Goal: Task Accomplishment & Management: Manage account settings

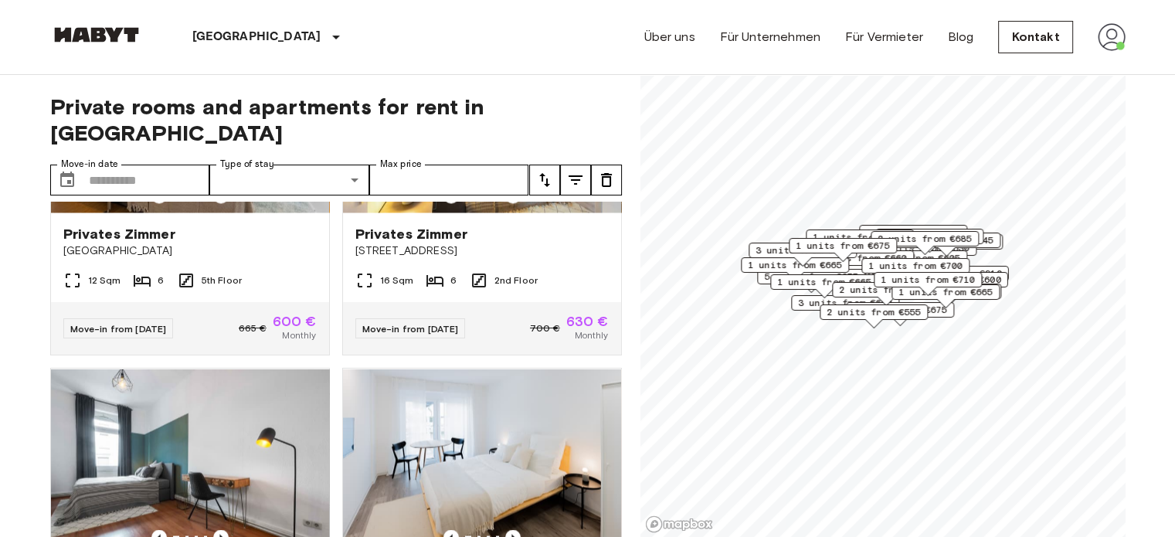
scroll to position [3009, 0]
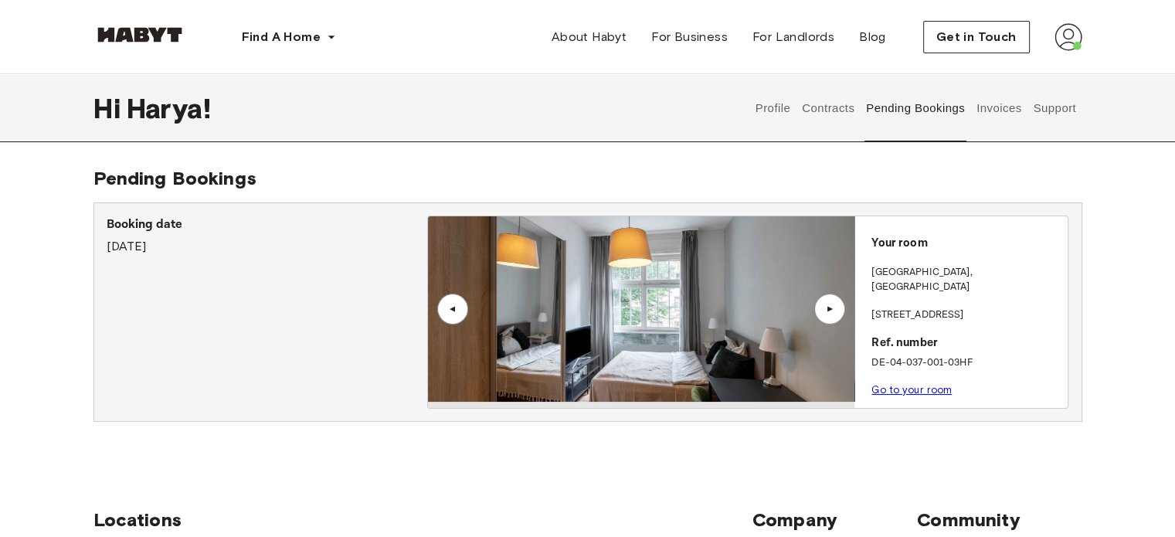
click at [775, 107] on button "Profile" at bounding box center [772, 108] width 39 height 68
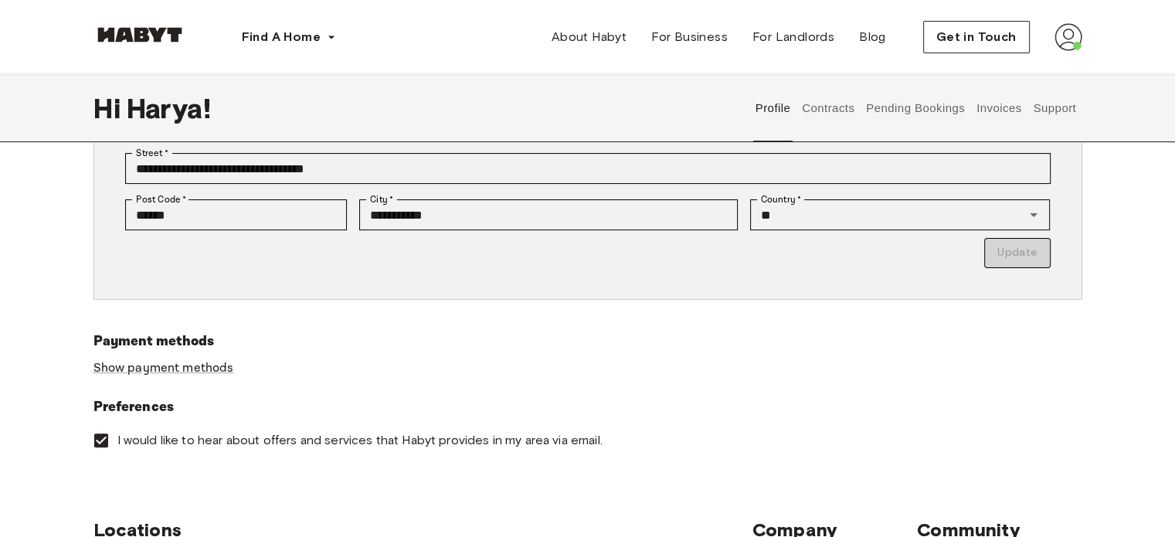
scroll to position [349, 0]
click at [188, 358] on div "Payment methods Show payment methods" at bounding box center [587, 363] width 988 height 66
click at [188, 367] on link "Show payment methods" at bounding box center [163, 367] width 141 height 16
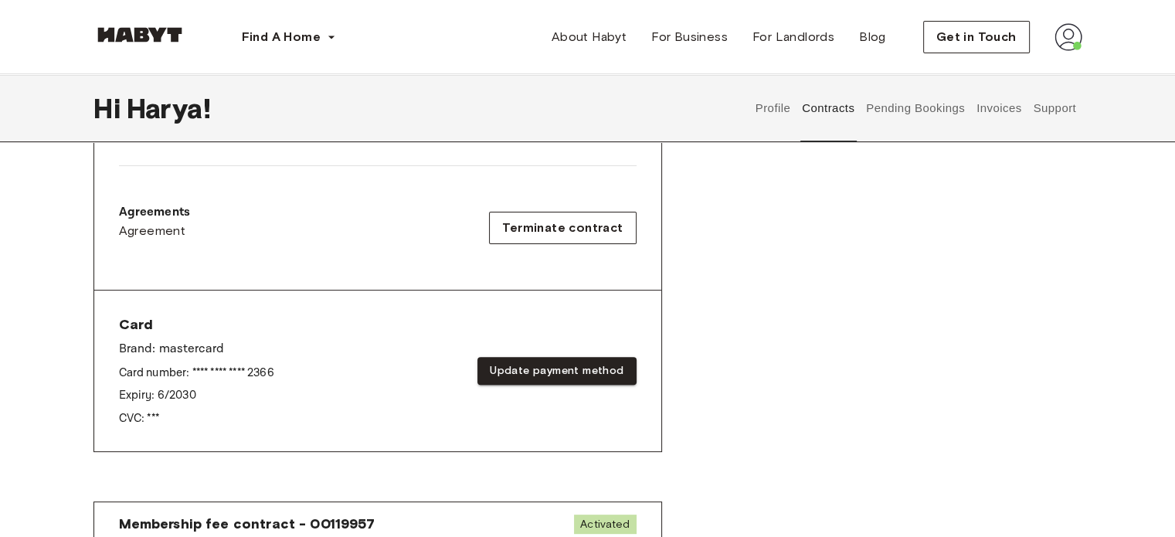
scroll to position [474, 0]
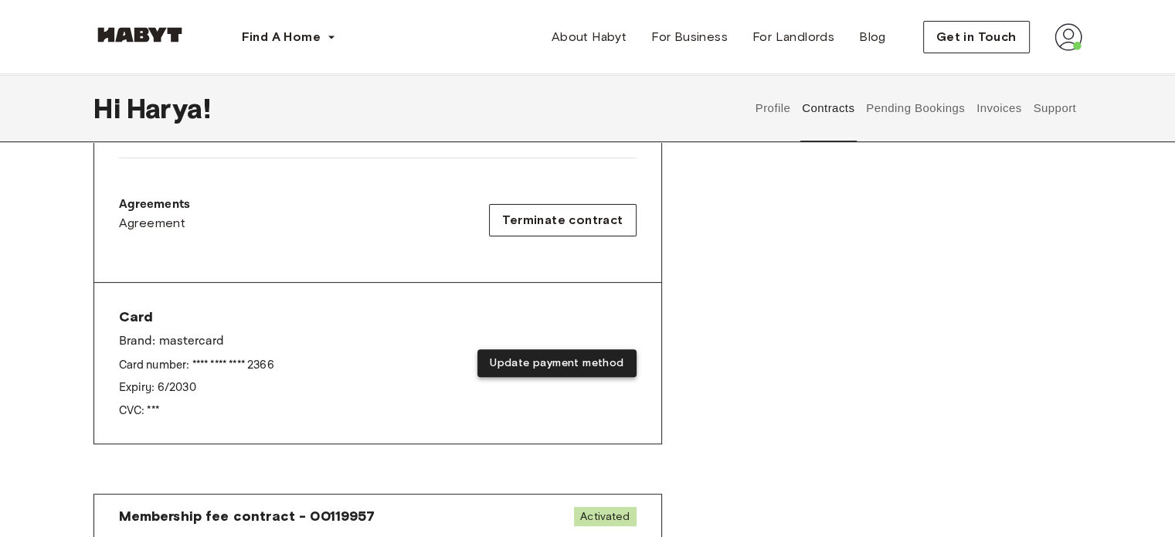
click at [495, 367] on button "Update payment method" at bounding box center [556, 363] width 158 height 29
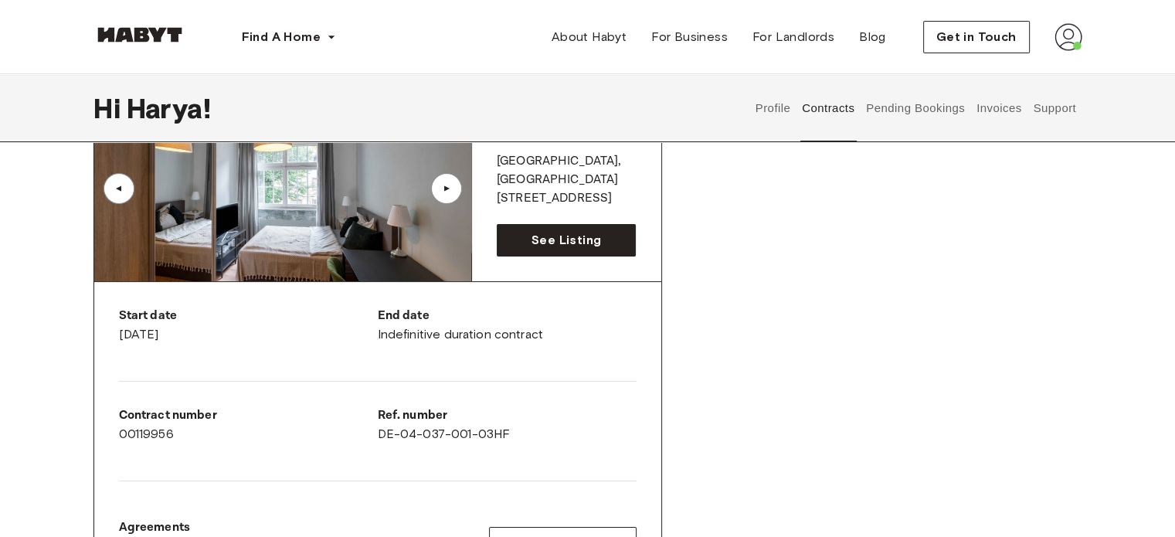
scroll to position [0, 0]
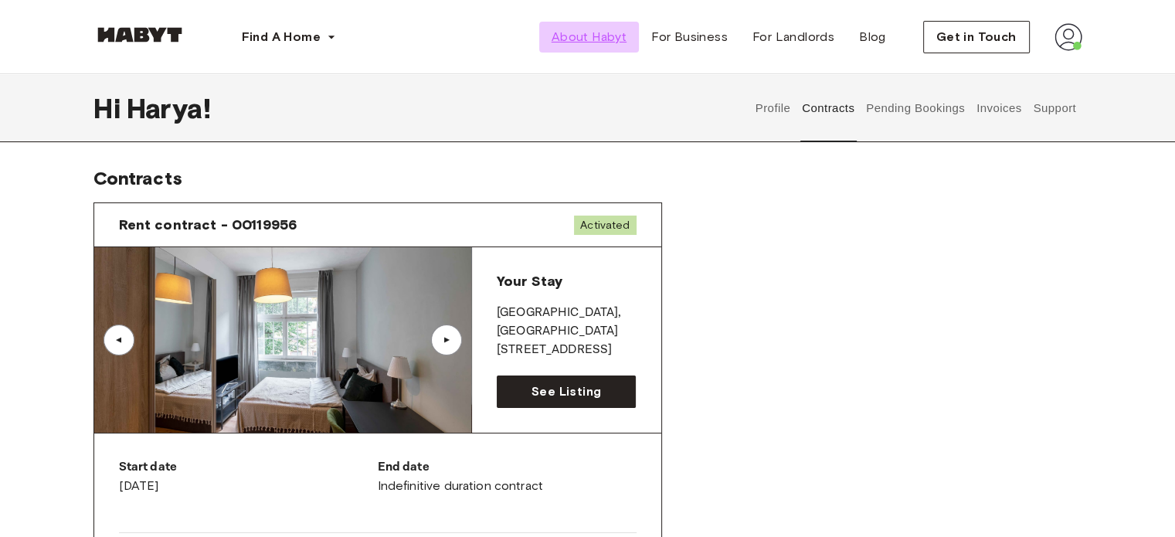
click at [595, 35] on span "About Habyt" at bounding box center [588, 37] width 75 height 19
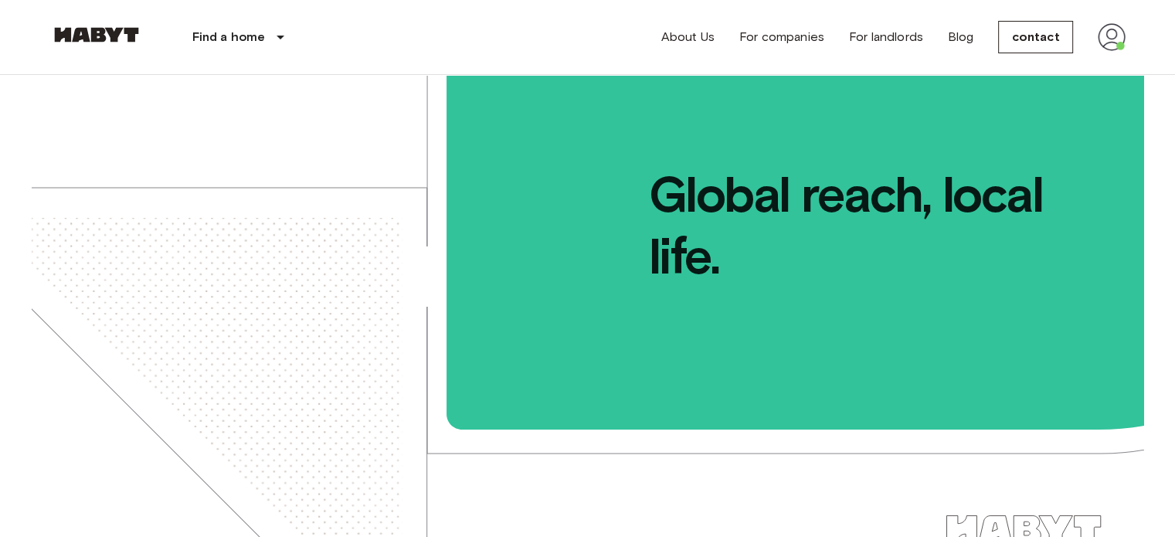
click at [254, 44] on font "Find a home" at bounding box center [228, 36] width 73 height 15
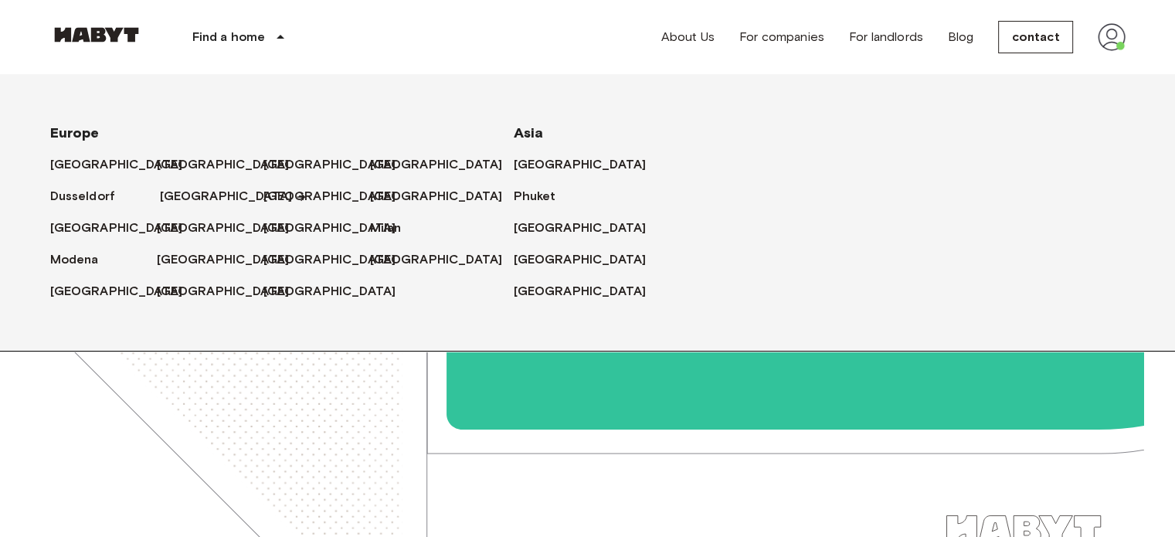
click at [182, 201] on font "[GEOGRAPHIC_DATA]" at bounding box center [226, 195] width 133 height 15
